Goal: Contribute content: Contribute content

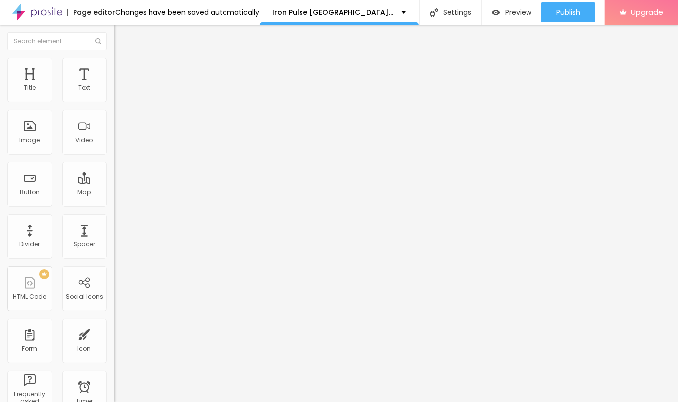
click at [114, 63] on img at bounding box center [118, 62] width 9 height 9
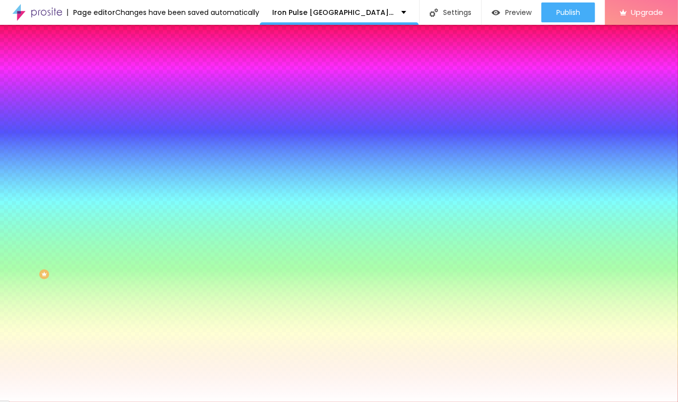
click at [114, 91] on span "Change image" at bounding box center [140, 87] width 53 height 8
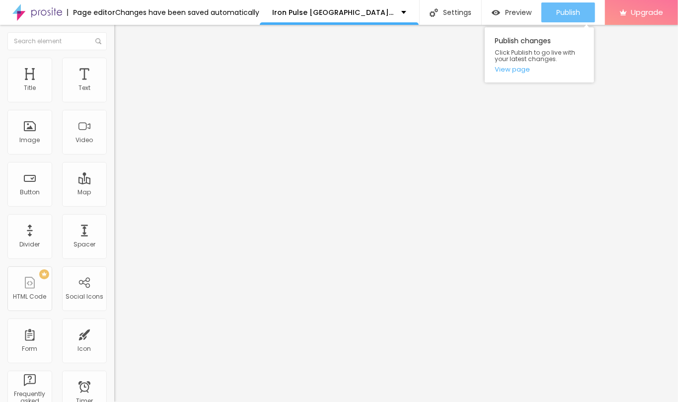
click at [570, 9] on span "Publish" at bounding box center [568, 12] width 24 height 8
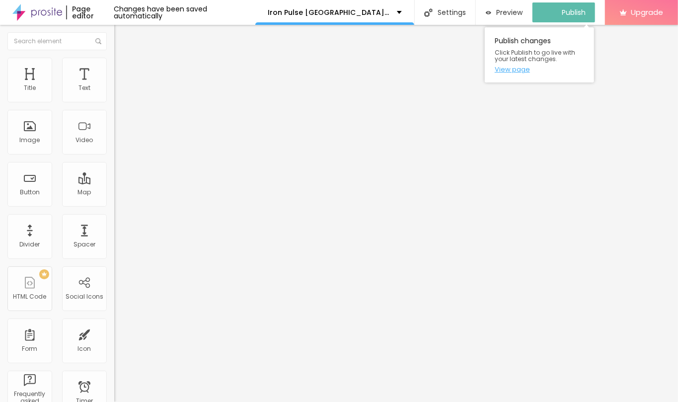
click at [519, 67] on link "View page" at bounding box center [539, 69] width 89 height 6
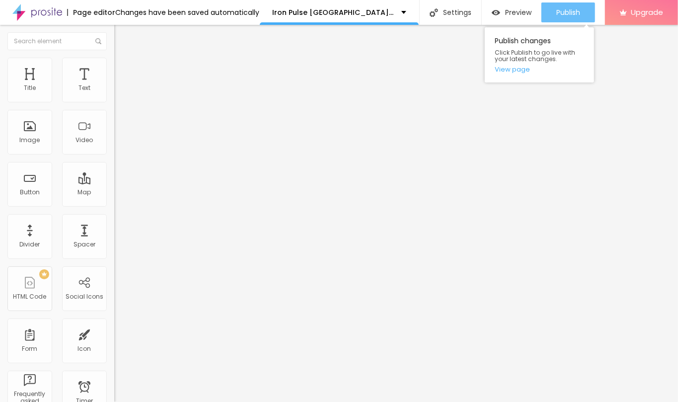
click at [563, 10] on span "Publish" at bounding box center [568, 12] width 24 height 8
drag, startPoint x: 520, startPoint y: 70, endPoint x: 511, endPoint y: 70, distance: 8.4
click at [519, 70] on link "View page" at bounding box center [539, 69] width 89 height 6
